Goal: Communication & Community: Ask a question

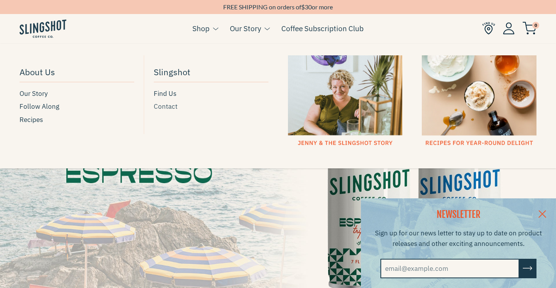
click at [173, 105] on span "Contact" at bounding box center [166, 106] width 24 height 11
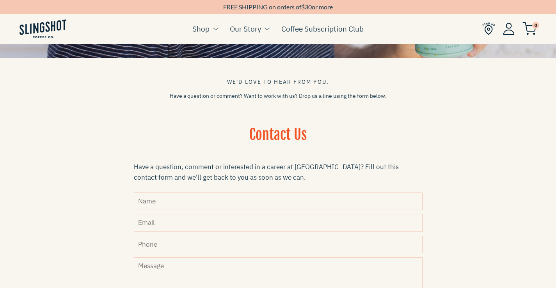
scroll to position [195, 0]
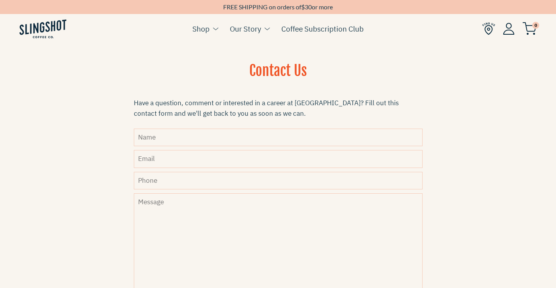
click at [196, 138] on input "Name" at bounding box center [278, 138] width 289 height 18
click at [167, 137] on input "Name" at bounding box center [278, 138] width 289 height 18
type input "[PERSON_NAME]"
type input "[PERSON_NAME][EMAIL_ADDRESS][DOMAIN_NAME]"
type input "8149805065"
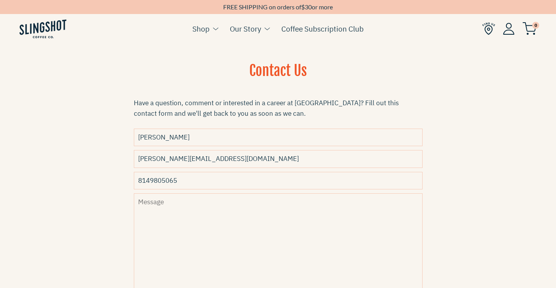
drag, startPoint x: 182, startPoint y: 222, endPoint x: 114, endPoint y: 150, distance: 99.1
click at [181, 222] on textarea "Message" at bounding box center [278, 250] width 289 height 113
paste textarea "Beloved Website Owner, In [DATE] digital world, the right app can set your busi…"
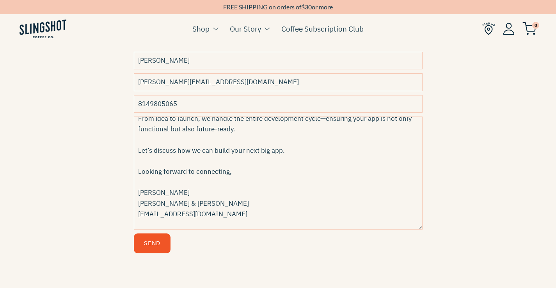
scroll to position [343, 0]
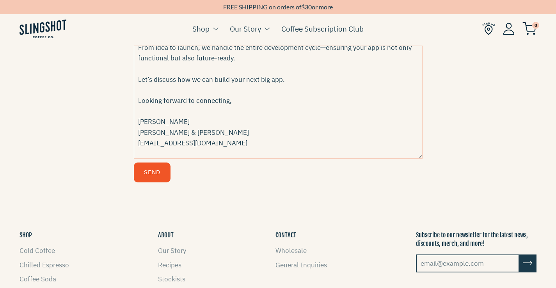
type textarea "Beloved Website Owner, In [DATE] digital world, the right app can set your busi…"
click at [169, 181] on button "Send" at bounding box center [152, 173] width 37 height 20
click at [155, 173] on button "Send" at bounding box center [152, 173] width 37 height 20
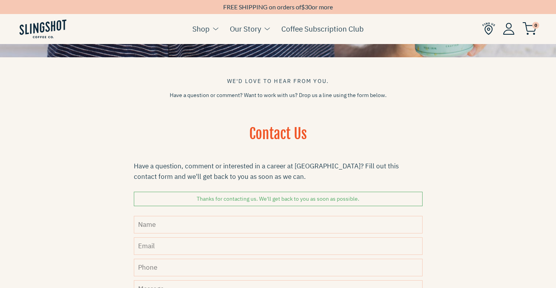
scroll to position [195, 0]
